Goal: Task Accomplishment & Management: Complete application form

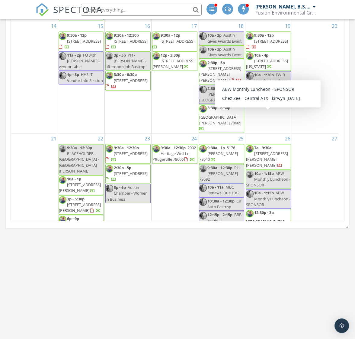
scroll to position [55, 0]
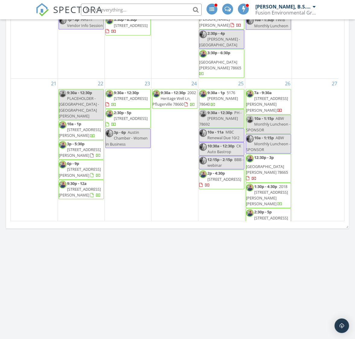
click at [177, 228] on div "1 2p - 4:20p CK TWIB BOD Meeting" at bounding box center [175, 243] width 47 height 31
click at [181, 170] on link "Inspection" at bounding box center [173, 169] width 31 height 10
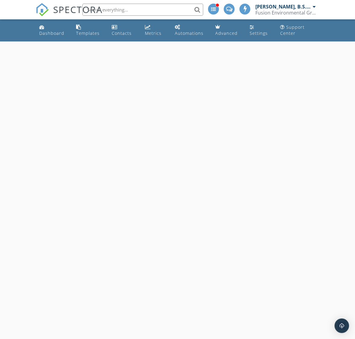
select select "9"
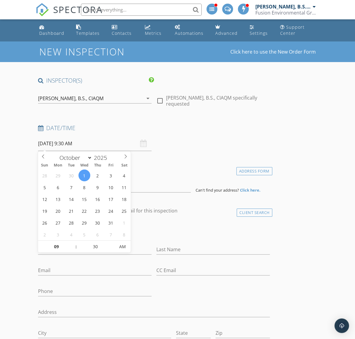
click at [84, 141] on input "10/01/2025 9:30 AM" at bounding box center [95, 143] width 114 height 15
type input "08"
type input "10/01/2025 8:30 AM"
click at [72, 250] on span at bounding box center [73, 249] width 4 height 6
type input "07"
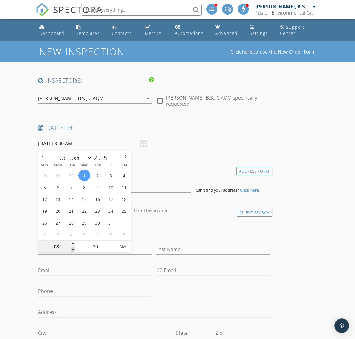
type input "10/01/2025 7:30 AM"
click at [73, 250] on span at bounding box center [73, 249] width 4 height 6
type input "06"
type input "10/01/2025 6:30 AM"
click at [73, 250] on span at bounding box center [73, 249] width 4 height 6
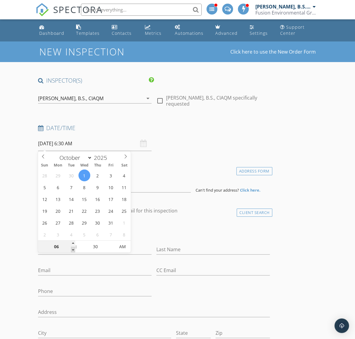
type input "05"
type input "10/01/2025 5:30 AM"
click at [73, 250] on span at bounding box center [73, 249] width 4 height 6
type input "04"
type input "10/01/2025 4:30 AM"
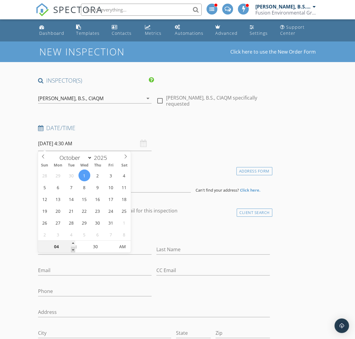
click at [73, 250] on span at bounding box center [73, 249] width 4 height 6
type input "03"
type input "10/01/2025 3:30 AM"
click at [73, 250] on span at bounding box center [73, 249] width 4 height 6
type input "02"
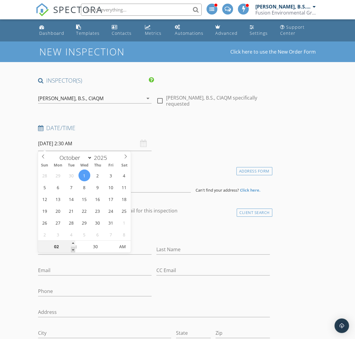
click at [73, 250] on span at bounding box center [73, 249] width 4 height 6
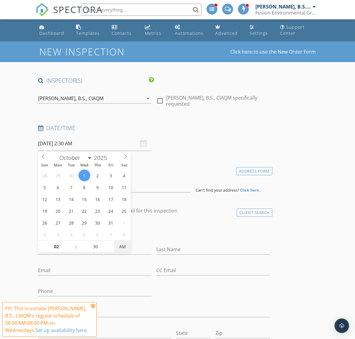
type input "[DATE] 2:30 PM"
click at [125, 247] on span "AM" at bounding box center [122, 246] width 17 height 12
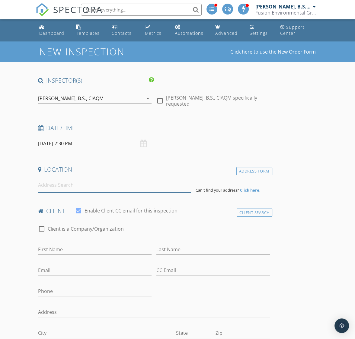
click at [101, 189] on input at bounding box center [114, 184] width 153 height 15
click at [82, 185] on input at bounding box center [114, 184] width 153 height 15
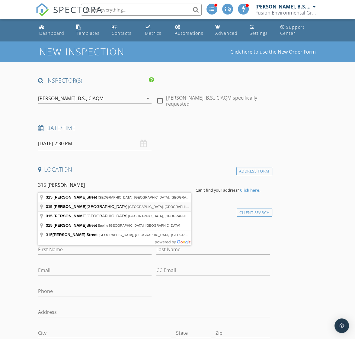
type input "315 Cooper Lake Drive, Georgetown, TX, USA"
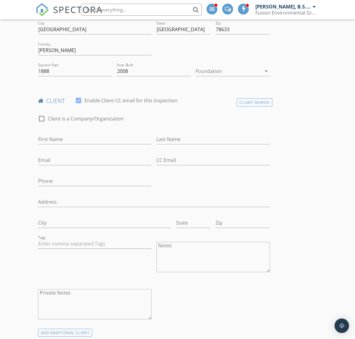
scroll to position [189, 0]
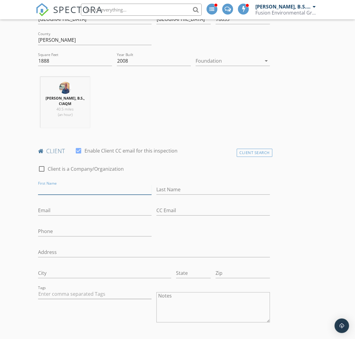
click at [101, 184] on input "First Name" at bounding box center [95, 189] width 114 height 10
type input "Jack"
type input "[PERSON_NAME]"
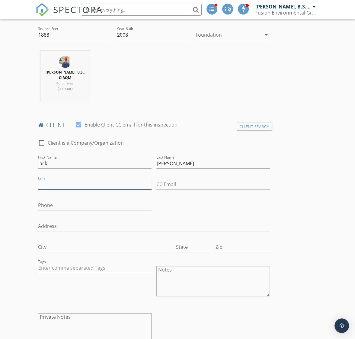
scroll to position [227, 0]
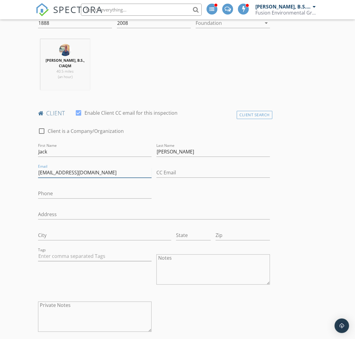
type input "[EMAIL_ADDRESS][DOMAIN_NAME]"
click at [53, 188] on input "Phone" at bounding box center [95, 193] width 114 height 10
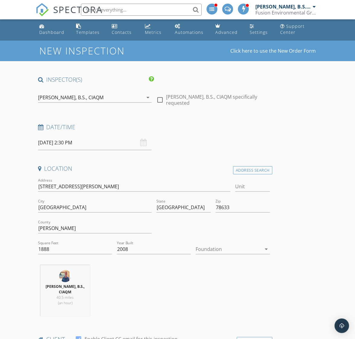
scroll to position [0, 0]
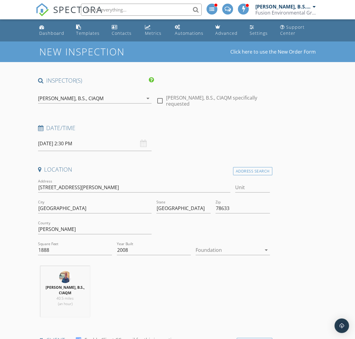
type input "[PHONE_NUMBER]"
drag, startPoint x: 63, startPoint y: 183, endPoint x: 38, endPoint y: 184, distance: 25.1
click at [38, 184] on input "[STREET_ADDRESS][PERSON_NAME]" at bounding box center [134, 187] width 193 height 10
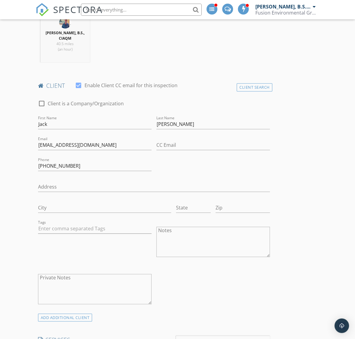
scroll to position [264, 0]
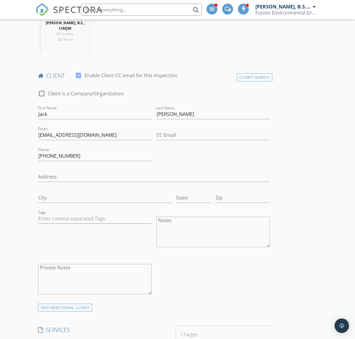
type input "1888"
type input "2008"
click at [86, 172] on input "Address" at bounding box center [154, 177] width 232 height 10
paste input "[STREET_ADDRESS][PERSON_NAME]"
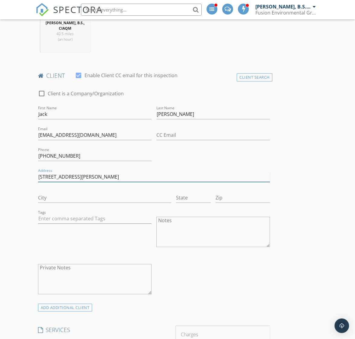
type input "[STREET_ADDRESS][PERSON_NAME]"
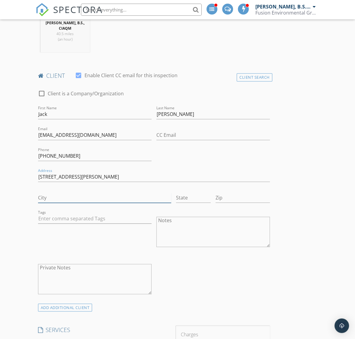
click at [76, 193] on input "City" at bounding box center [104, 198] width 133 height 10
type input "[GEOGRAPHIC_DATA]"
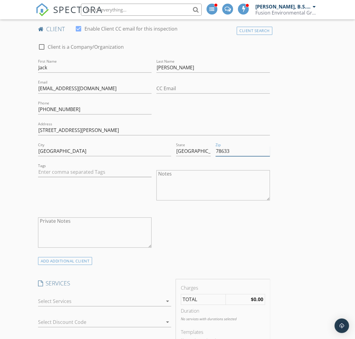
scroll to position [416, 0]
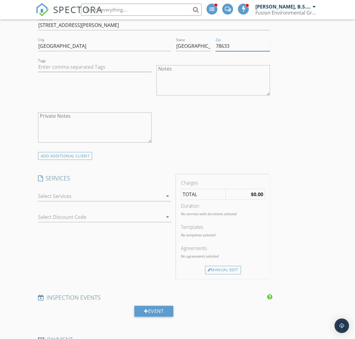
type input "78633"
click at [139, 191] on div at bounding box center [100, 196] width 125 height 10
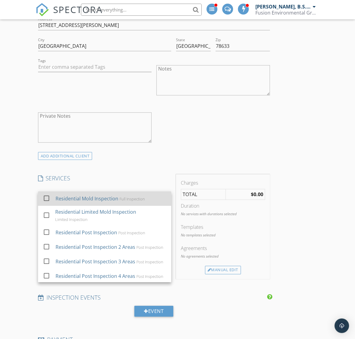
click at [129, 196] on div "Full Inspection" at bounding box center [132, 198] width 25 height 5
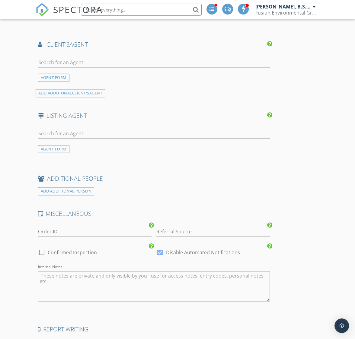
scroll to position [869, 0]
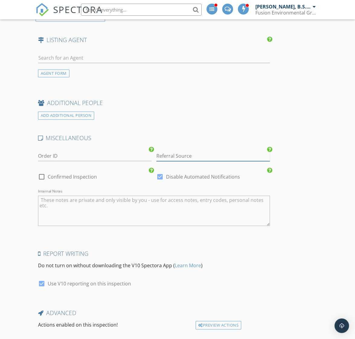
click at [183, 151] on input "Referral Source" at bounding box center [214, 156] width 114 height 10
type input "BBB"
drag, startPoint x: 289, startPoint y: 150, endPoint x: 294, endPoint y: 155, distance: 6.9
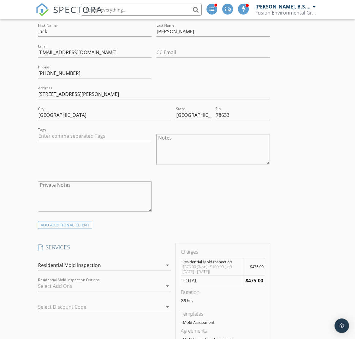
scroll to position [416, 0]
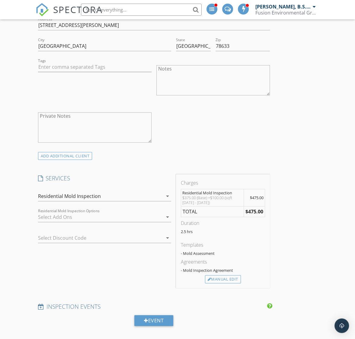
click at [195, 74] on textarea "Notes" at bounding box center [214, 80] width 114 height 30
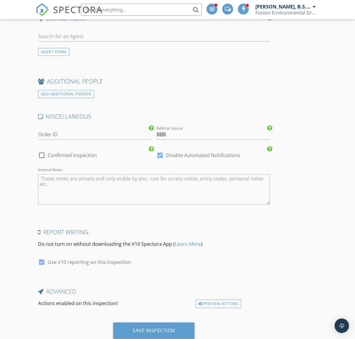
scroll to position [901, 0]
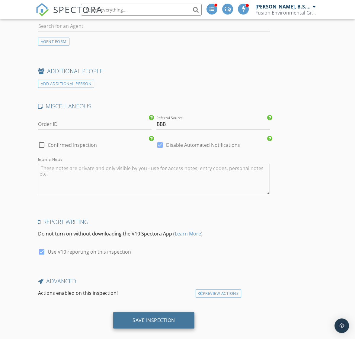
type textarea "Had a leak in the plenum a while back. He said everything was replaced, but wan…"
click at [180, 315] on div "Save Inspection" at bounding box center [153, 320] width 81 height 16
